Goal: Find specific page/section: Find specific page/section

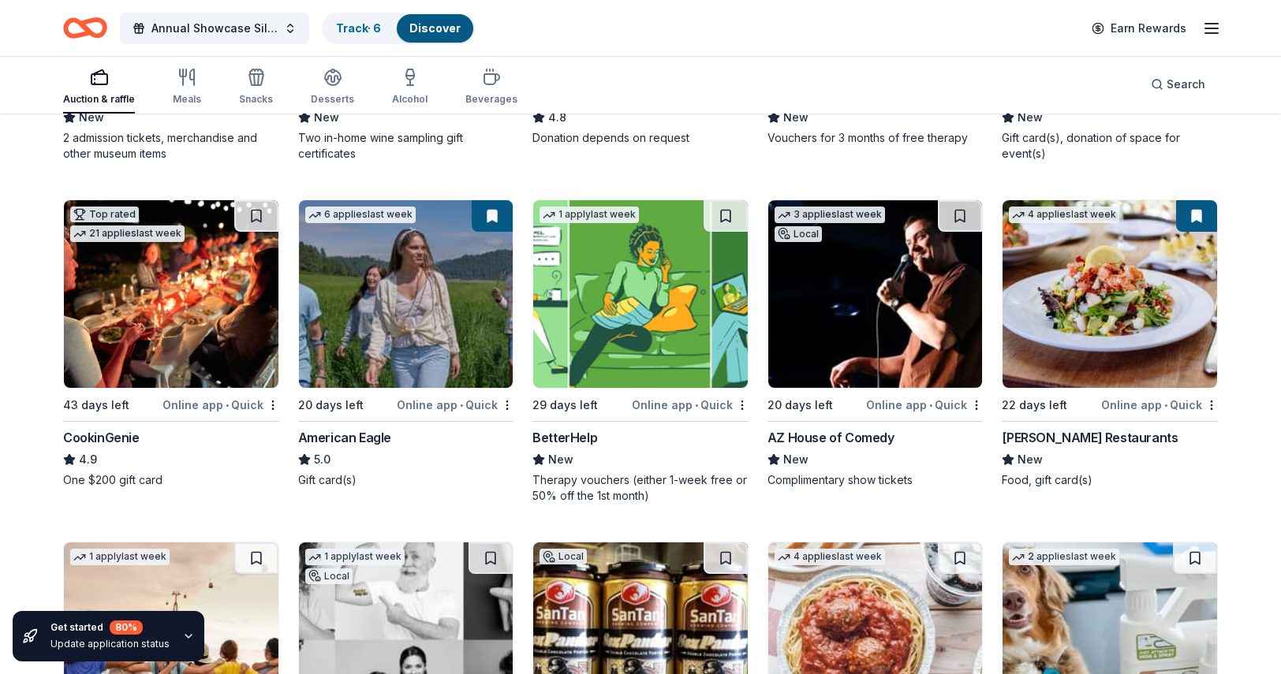
scroll to position [442, 0]
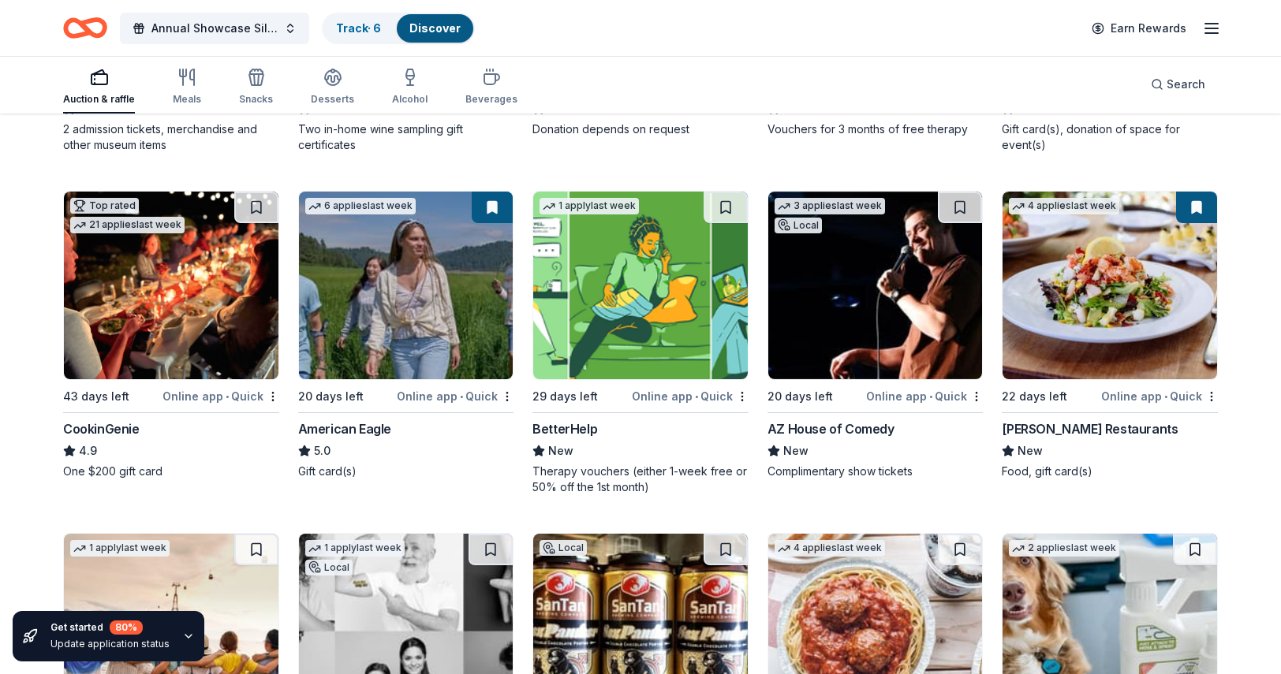
click at [385, 320] on img at bounding box center [406, 286] width 215 height 188
